Goal: Transaction & Acquisition: Download file/media

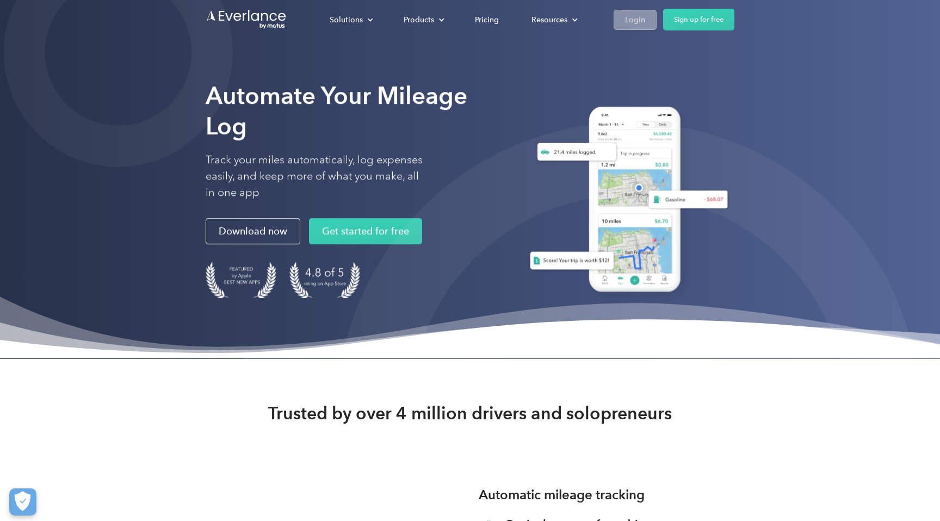
click at [642, 20] on div "Login" at bounding box center [635, 20] width 20 height 14
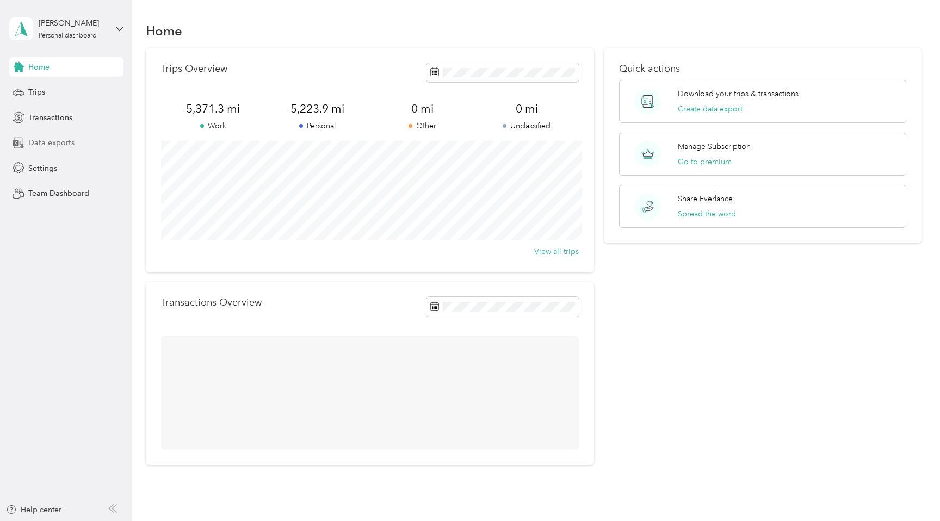
click at [67, 142] on span "Data exports" at bounding box center [51, 142] width 46 height 11
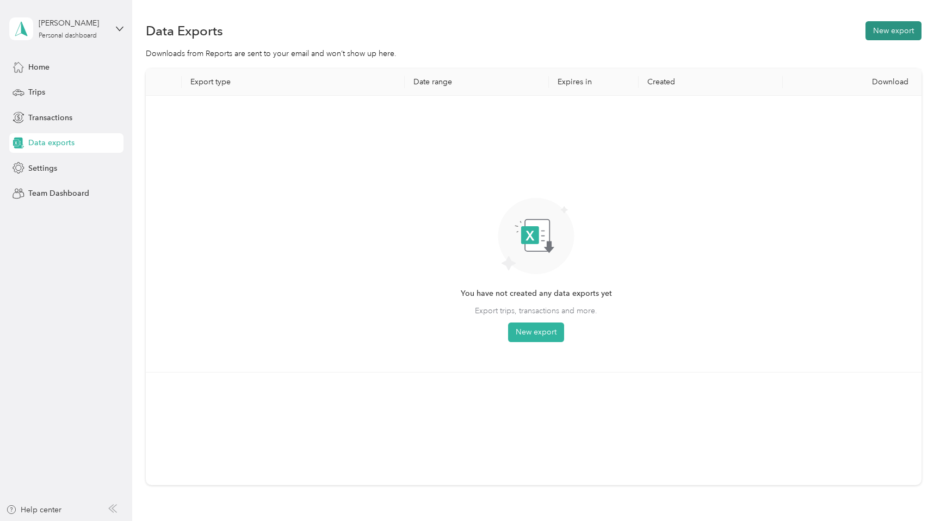
click at [898, 27] on button "New export" at bounding box center [894, 30] width 56 height 19
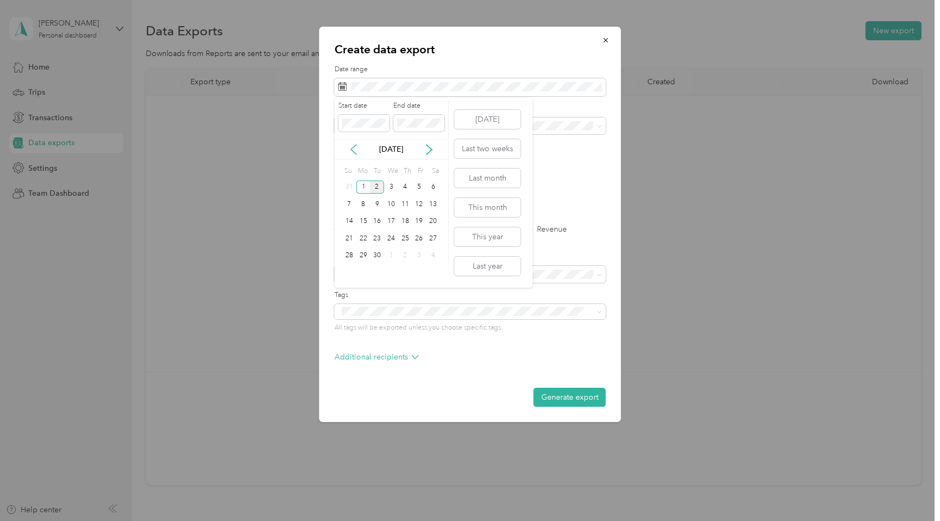
click at [348, 145] on icon at bounding box center [353, 149] width 11 height 11
click at [419, 184] on div "1" at bounding box center [419, 188] width 14 height 14
click at [347, 276] on div "31" at bounding box center [349, 273] width 14 height 14
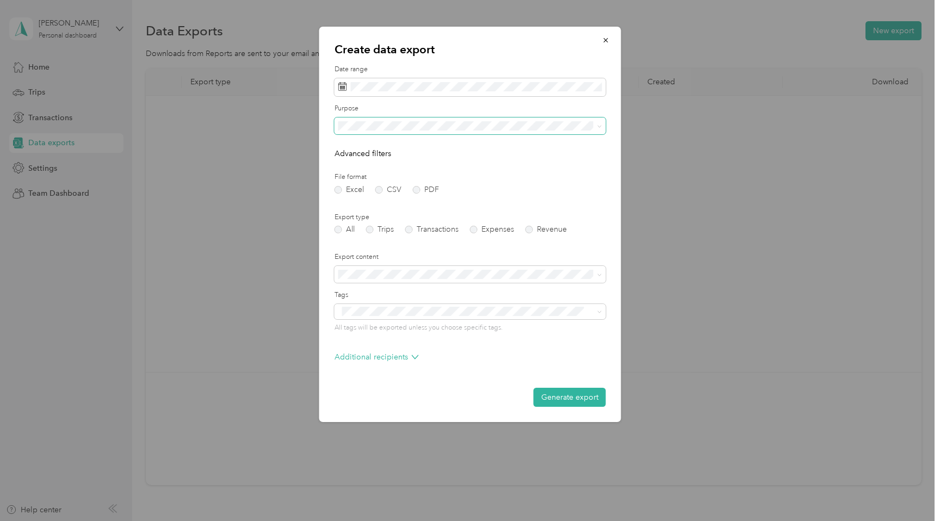
click at [597, 124] on icon at bounding box center [599, 126] width 5 height 5
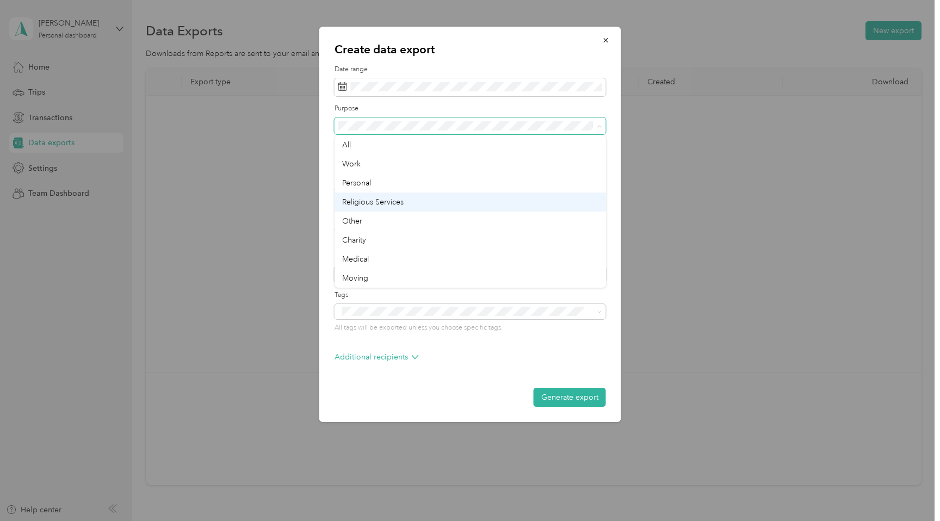
click at [544, 198] on div "Religious Services" at bounding box center [470, 201] width 256 height 11
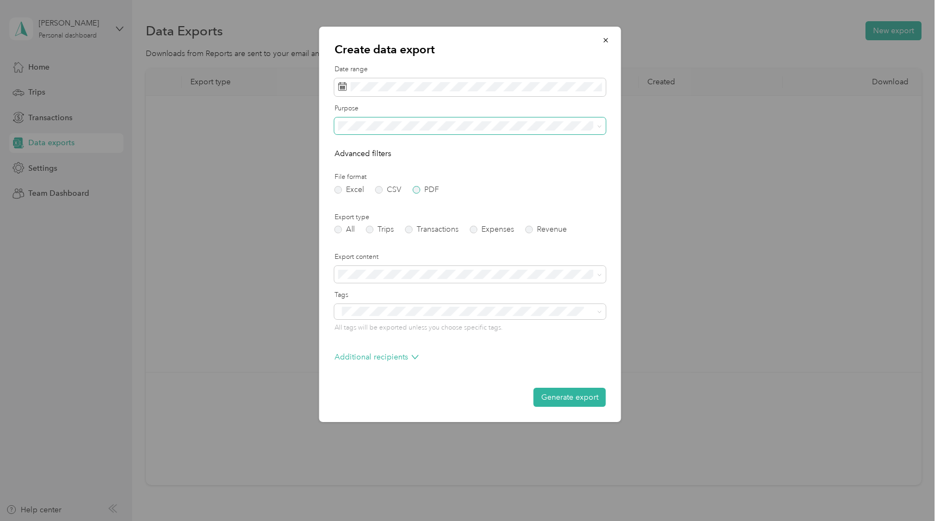
click at [416, 189] on label "PDF" at bounding box center [426, 190] width 26 height 8
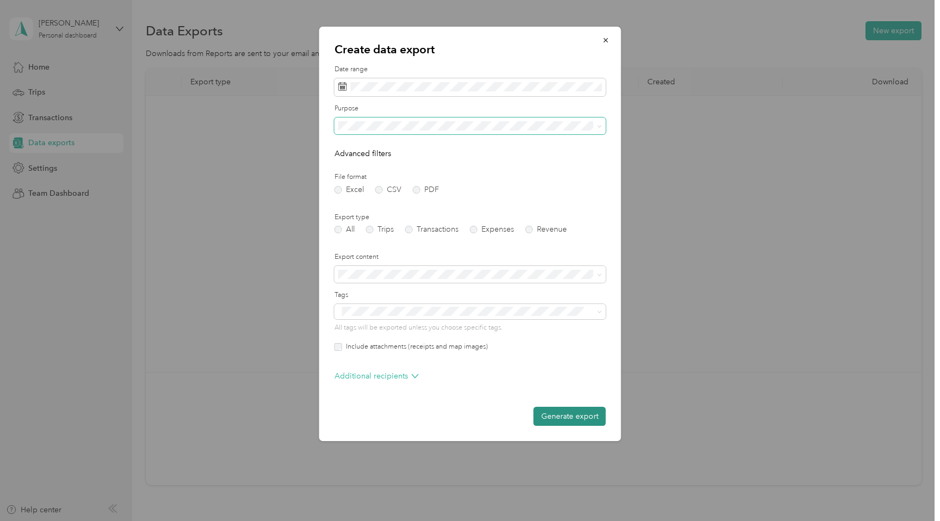
click at [564, 414] on button "Generate export" at bounding box center [570, 416] width 72 height 19
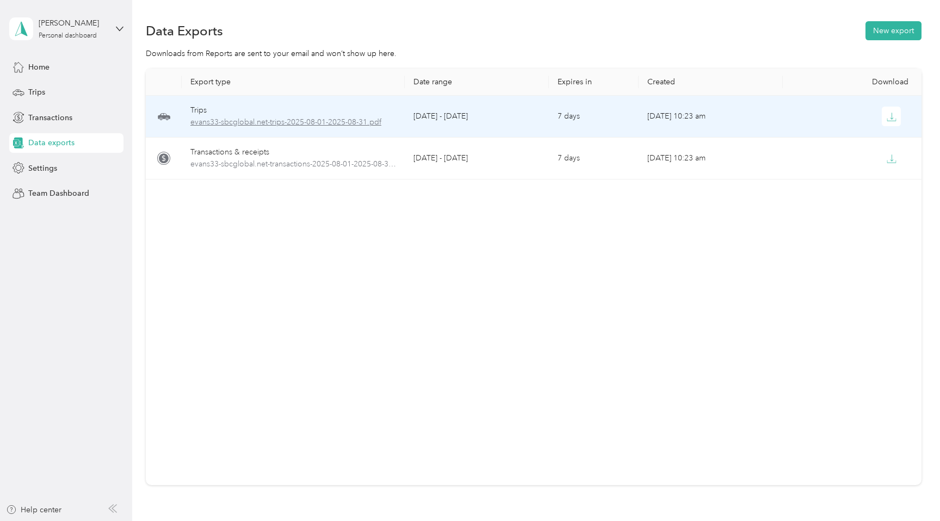
click at [353, 118] on span "evans33-sbcglobal.net-trips-2025-08-01-2025-08-31.pdf" at bounding box center [293, 122] width 206 height 12
click at [890, 114] on icon "button" at bounding box center [892, 117] width 10 height 10
